Goal: Transaction & Acquisition: Purchase product/service

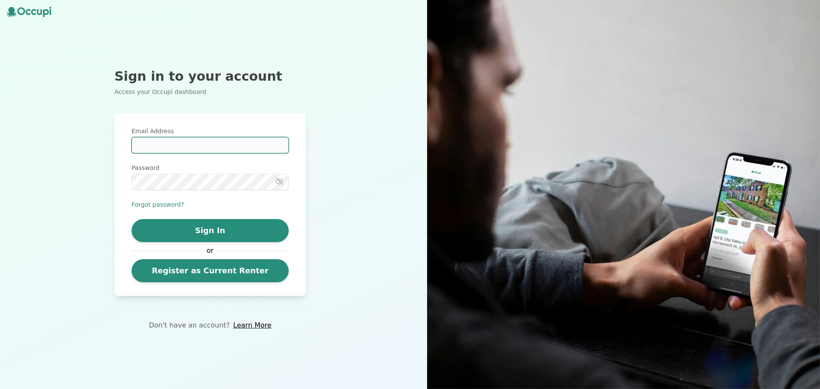
click at [159, 144] on input "Email Address" at bounding box center [210, 145] width 157 height 16
type input "*"
type input "**********"
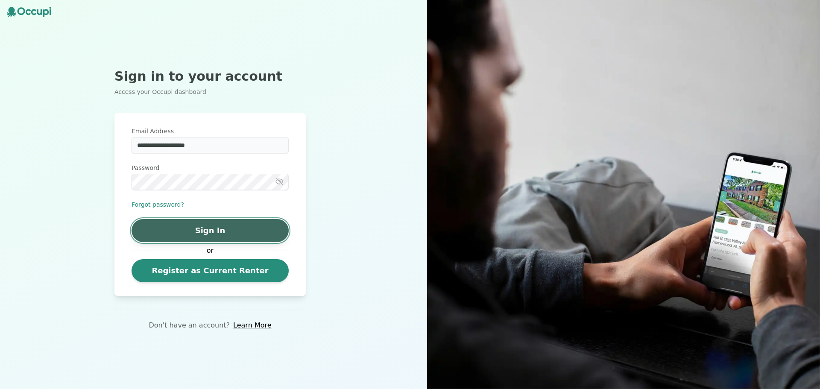
click at [234, 233] on button "Sign In" at bounding box center [210, 230] width 157 height 23
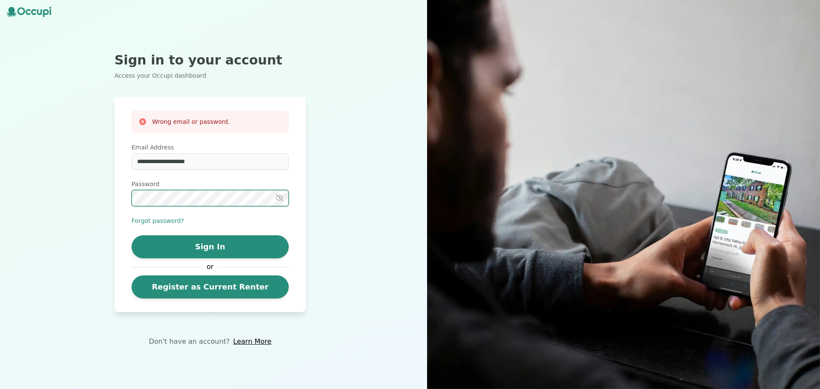
click at [77, 188] on div "**********" at bounding box center [210, 194] width 420 height 389
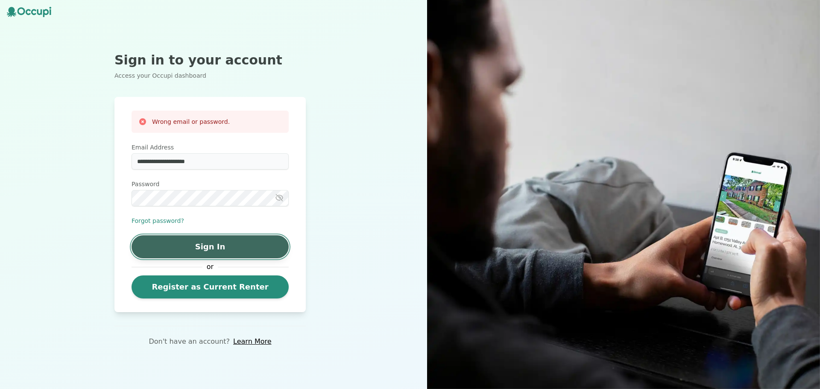
click at [204, 240] on button "Sign In" at bounding box center [210, 246] width 157 height 23
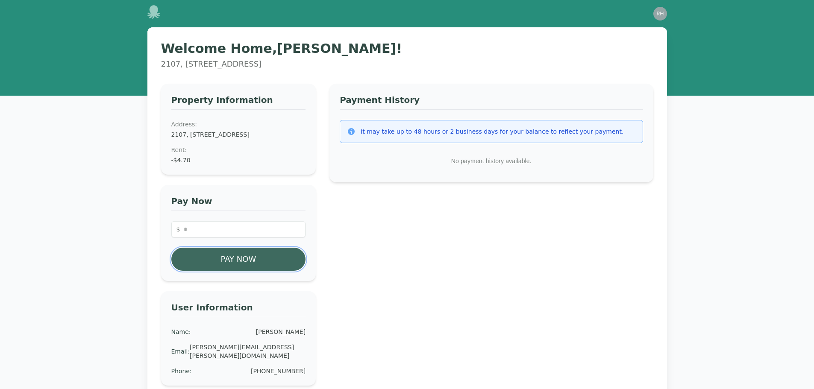
click at [256, 271] on button "Pay Now" at bounding box center [238, 259] width 135 height 23
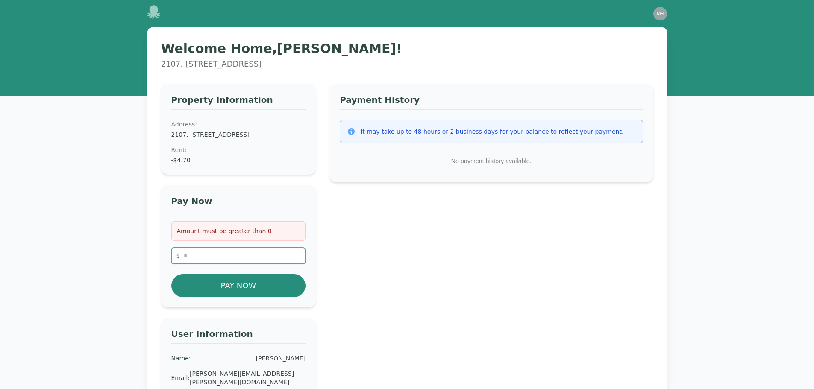
click at [249, 263] on input "number" at bounding box center [238, 256] width 135 height 16
type input "*"
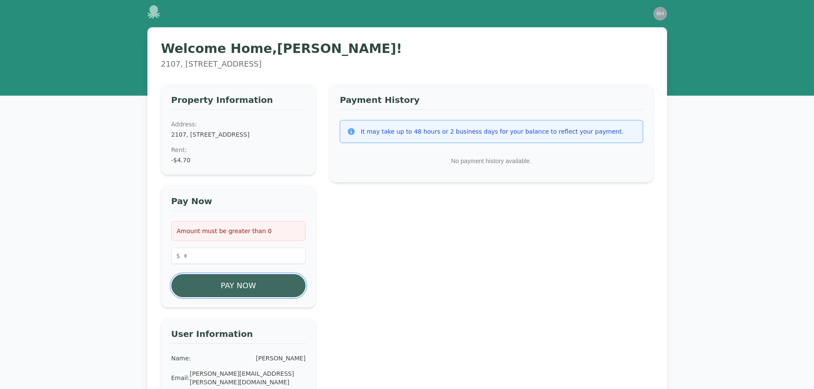
click at [231, 296] on button "Pay Now" at bounding box center [238, 285] width 135 height 23
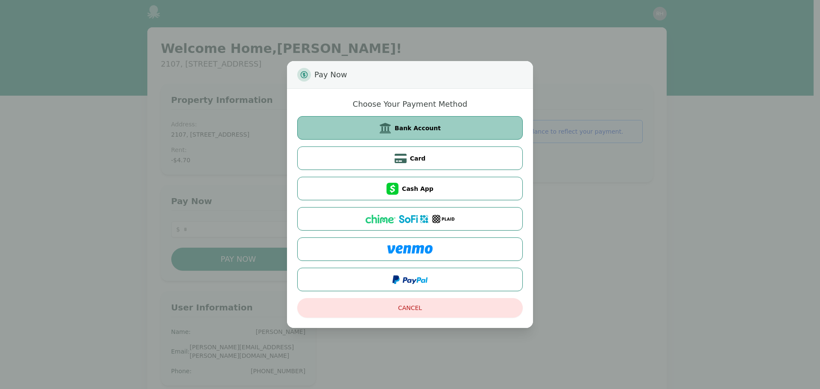
click at [427, 130] on span "Bank Account" at bounding box center [418, 128] width 46 height 9
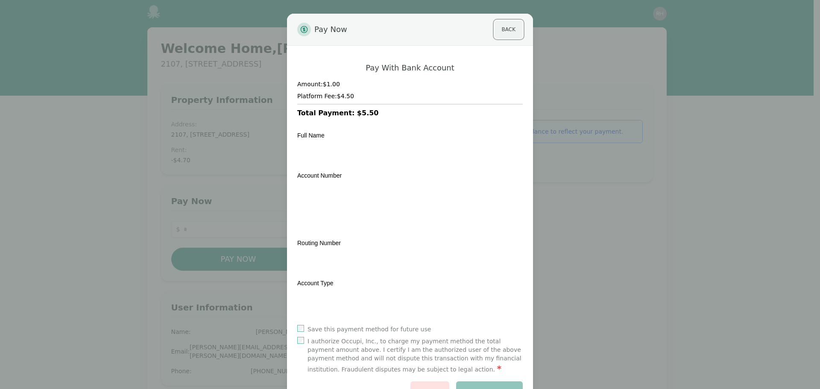
click at [502, 34] on button "Back" at bounding box center [509, 30] width 28 height 18
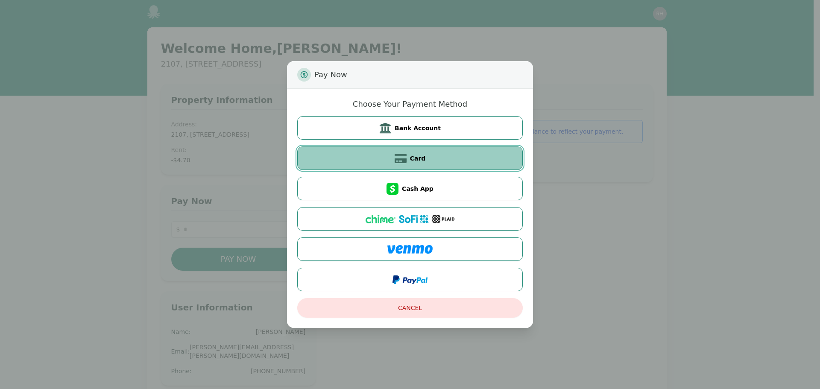
click at [426, 159] on button "Card" at bounding box center [410, 159] width 226 height 24
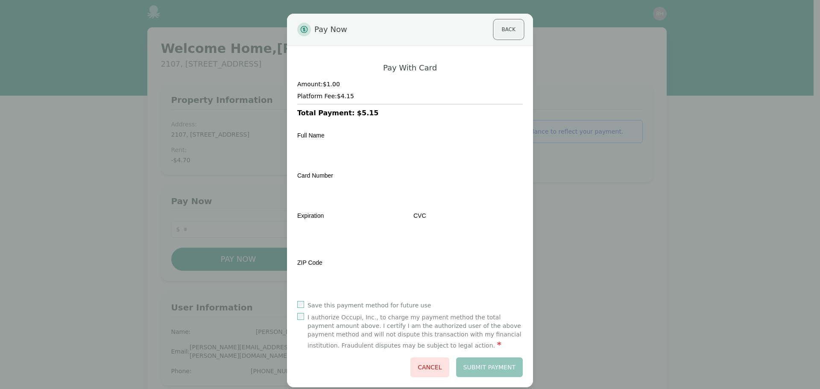
click at [508, 29] on button "Back" at bounding box center [509, 30] width 28 height 18
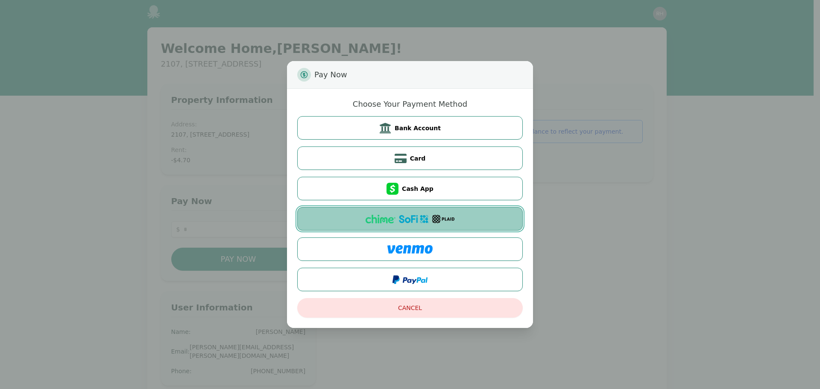
click at [427, 224] on button at bounding box center [410, 219] width 226 height 24
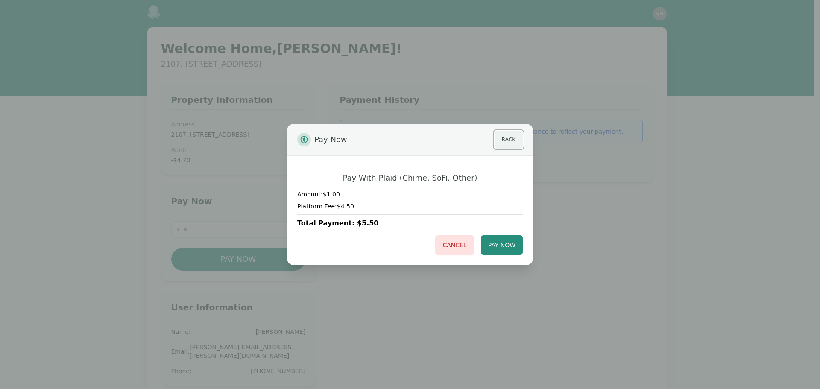
click at [506, 140] on button "Back" at bounding box center [509, 140] width 28 height 18
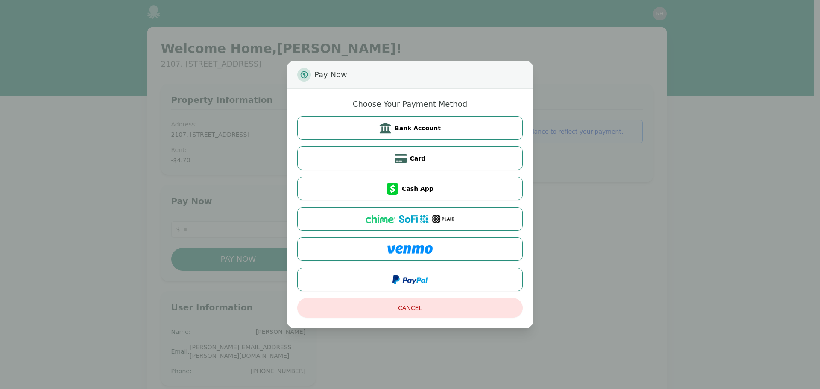
click at [714, 198] on div "Pay Now Choose Your Payment Method Bank Account Card Cash App Cancel" at bounding box center [410, 194] width 820 height 389
